Goal: Answer question/provide support: Share knowledge or assist other users

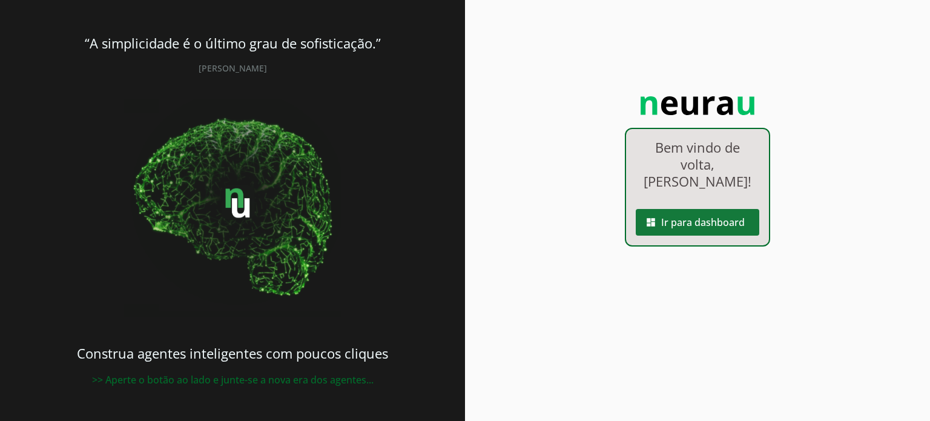
click at [672, 210] on span at bounding box center [696, 222] width 123 height 29
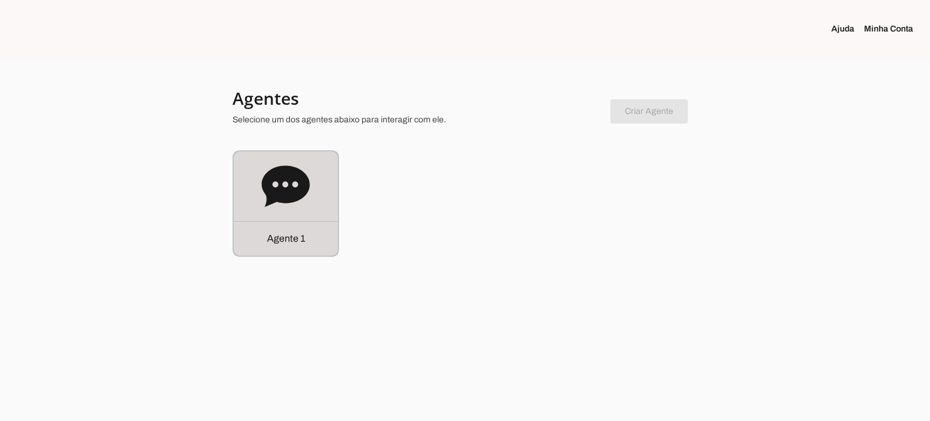
click at [280, 180] on icon at bounding box center [285, 185] width 48 height 41
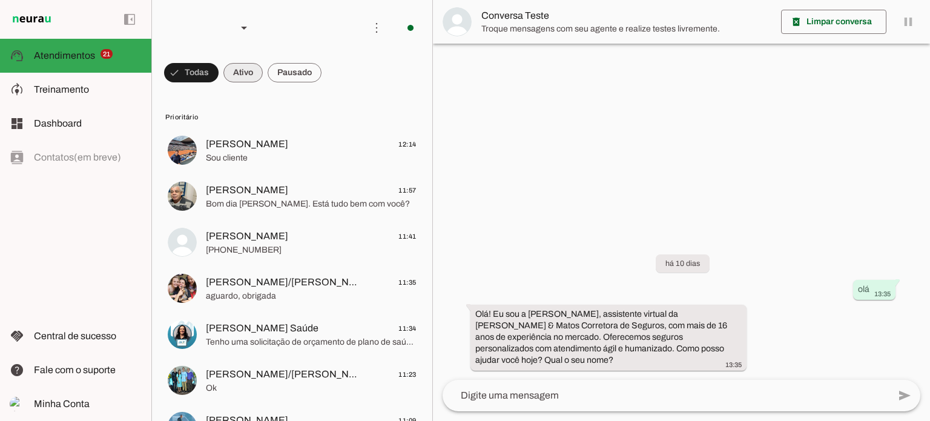
click at [218, 74] on span at bounding box center [191, 72] width 54 height 29
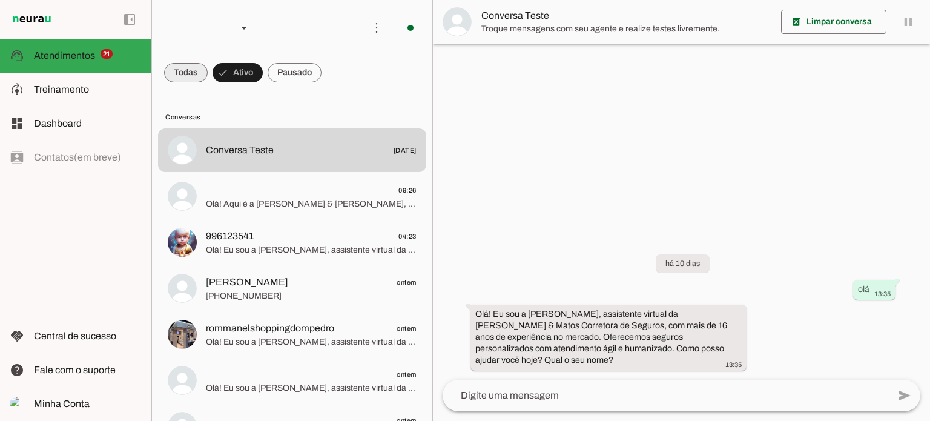
click at [195, 68] on span at bounding box center [186, 72] width 44 height 29
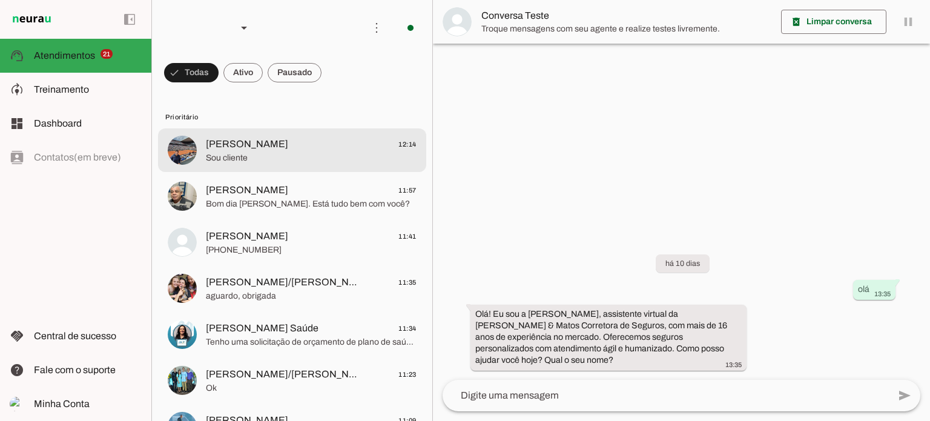
click at [249, 133] on md-item "[PERSON_NAME] 12:14 Sou cliente" at bounding box center [292, 150] width 268 height 44
